Goal: Transaction & Acquisition: Purchase product/service

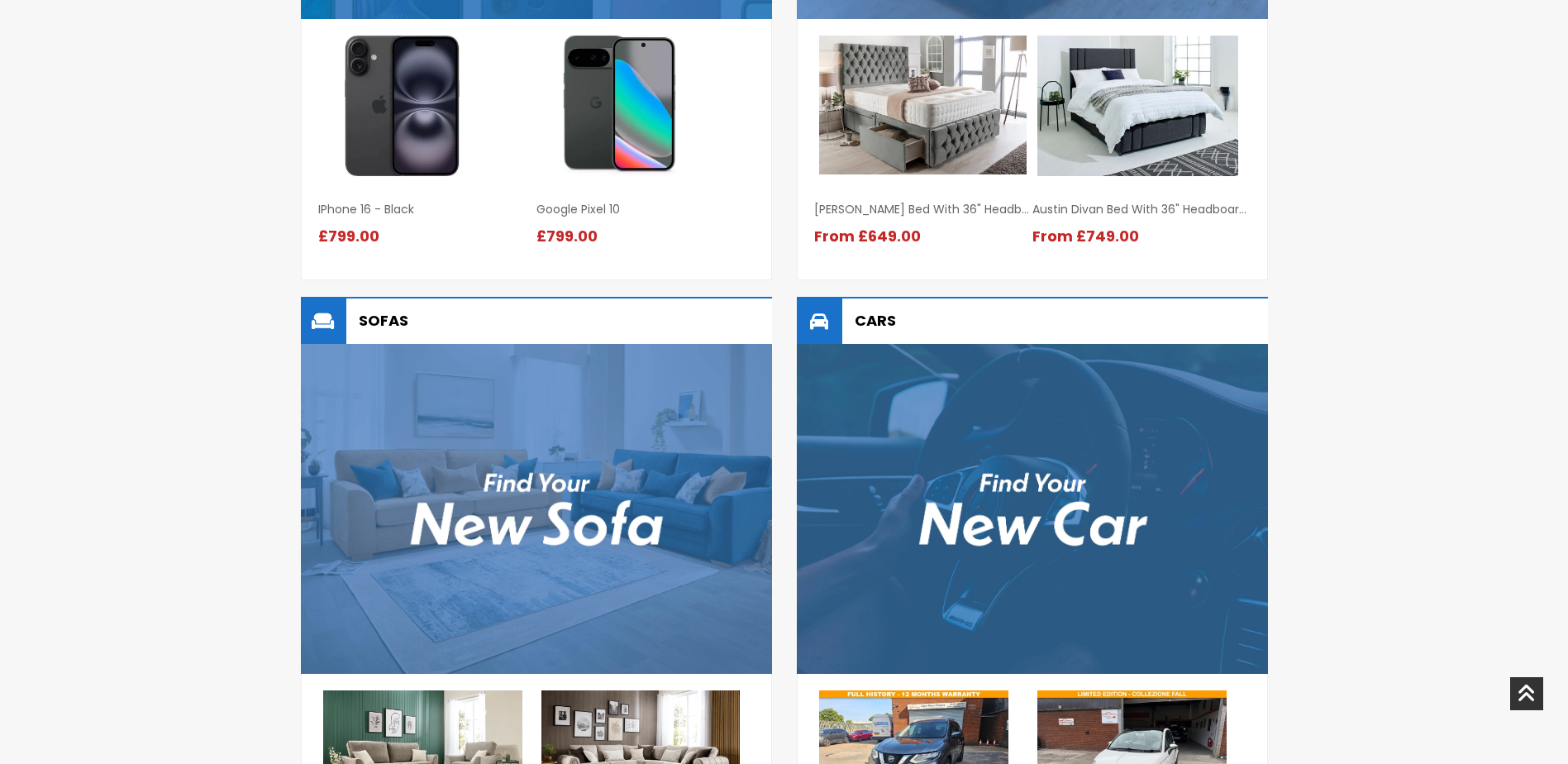
scroll to position [1654, 0]
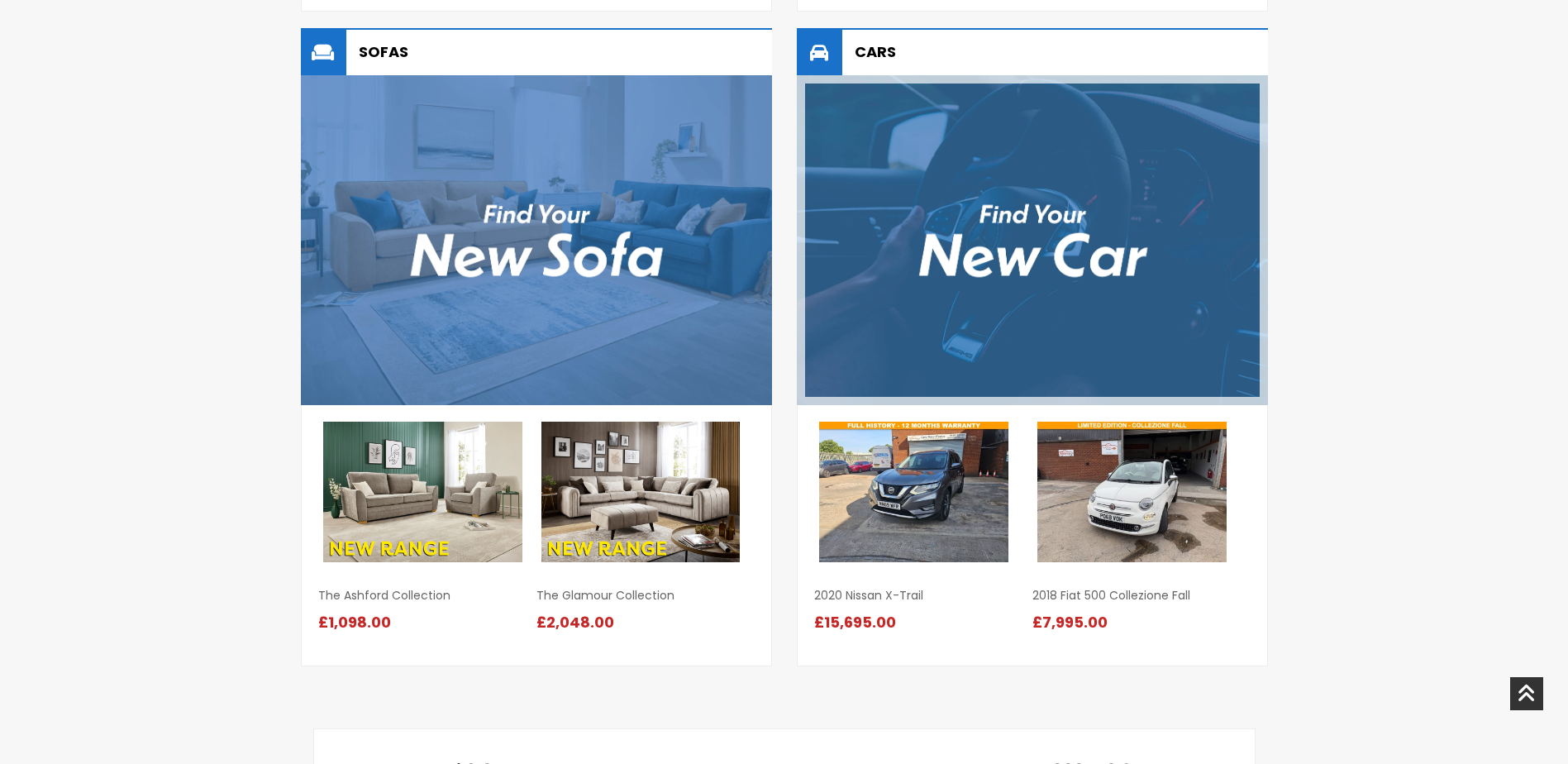
click at [1054, 204] on img at bounding box center [1033, 239] width 471 height 330
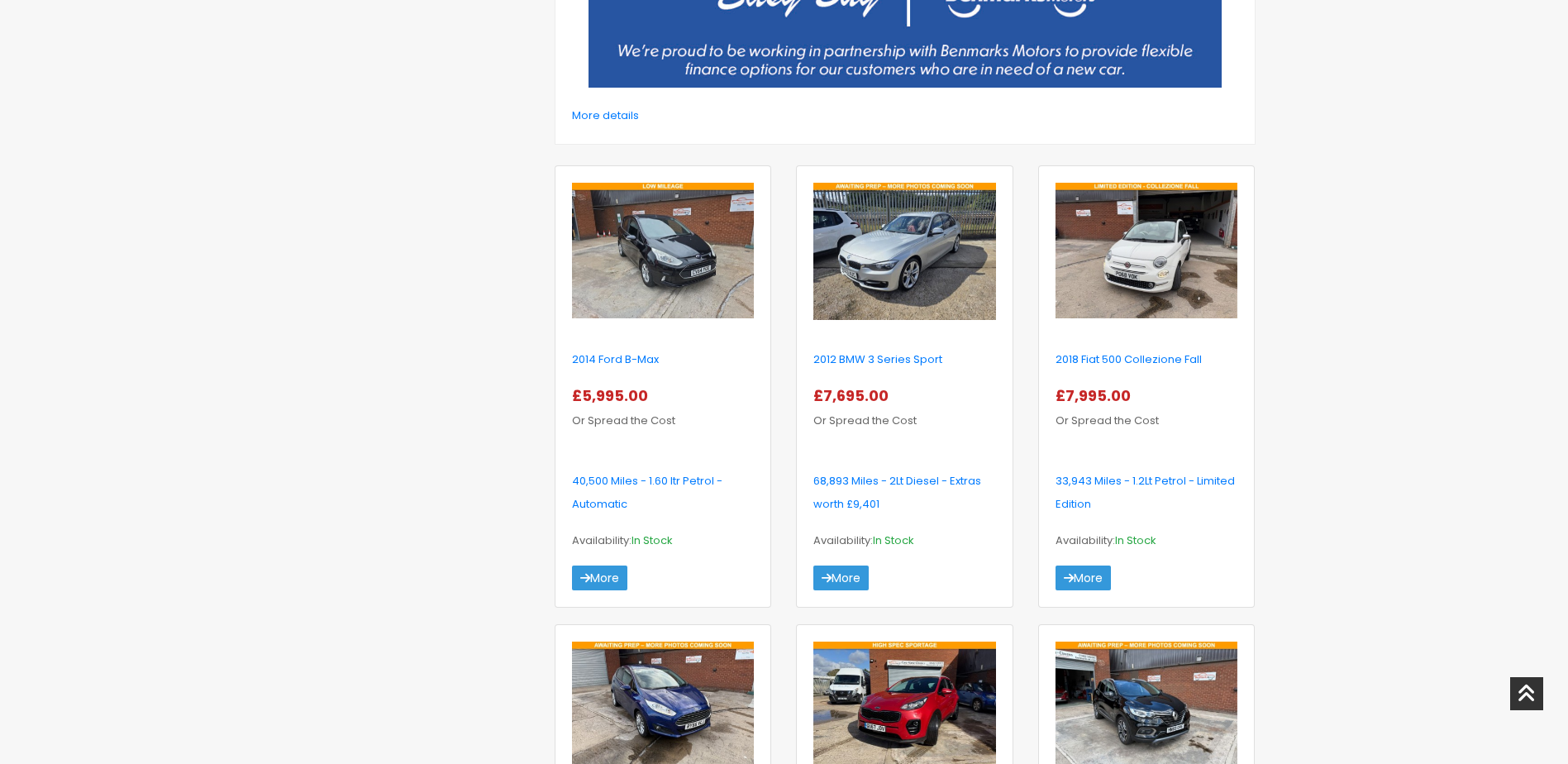
scroll to position [662, 0]
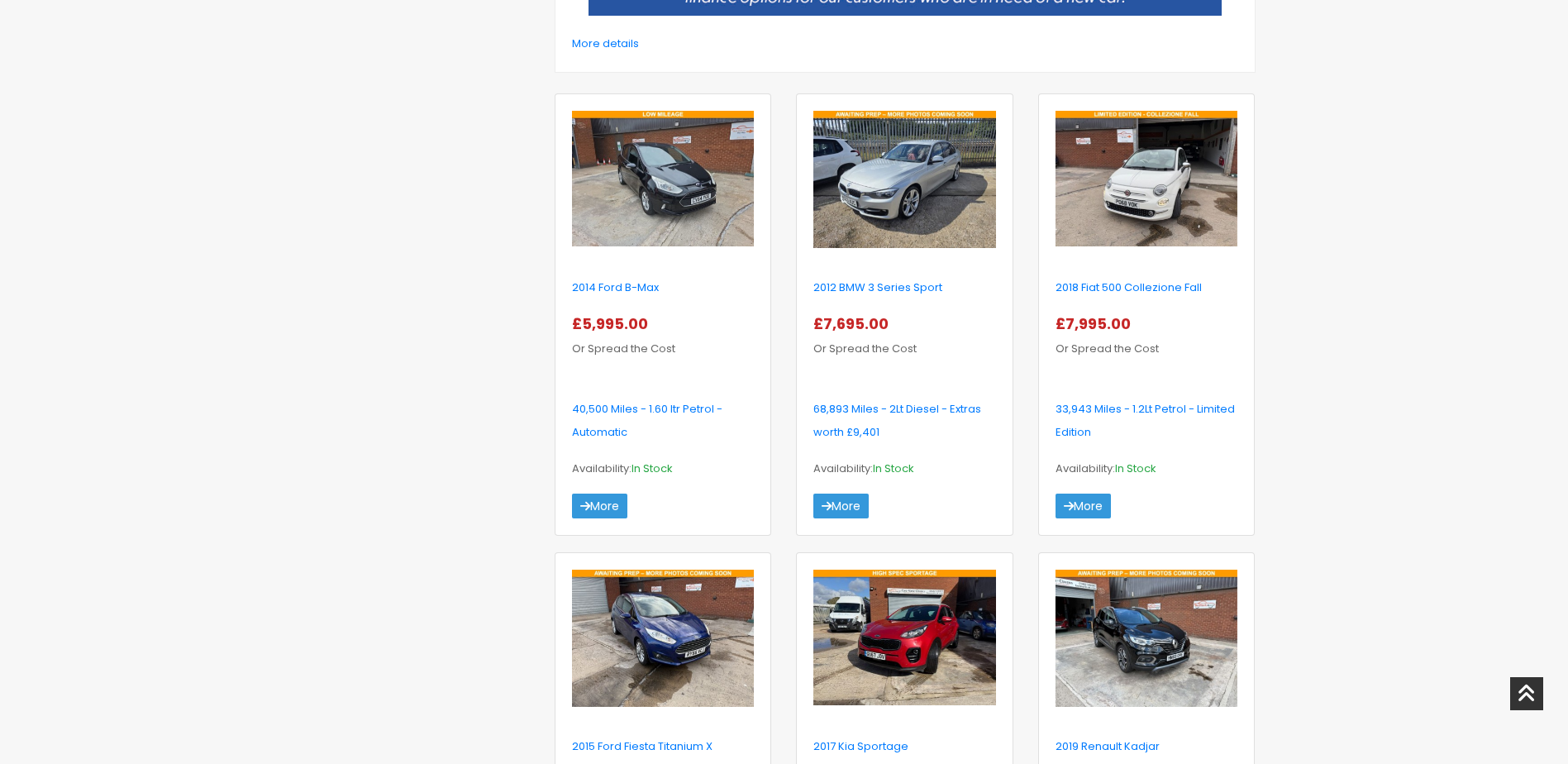
click at [621, 520] on div "2014 Ford B-Max 40,500 Miles - 1.60 ltr Petrol - Automatic" at bounding box center [663, 314] width 215 height 441
click at [613, 502] on link "More" at bounding box center [599, 506] width 55 height 24
